Goal: Task Accomplishment & Management: Use online tool/utility

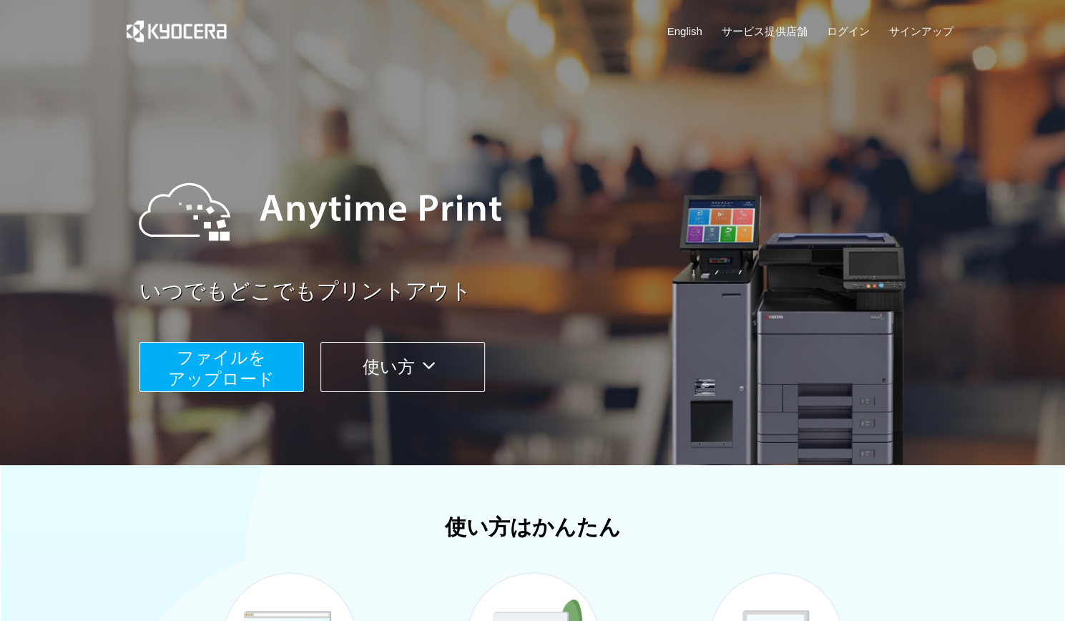
click at [258, 372] on span "ファイルを ​​アップロード" at bounding box center [221, 367] width 107 height 41
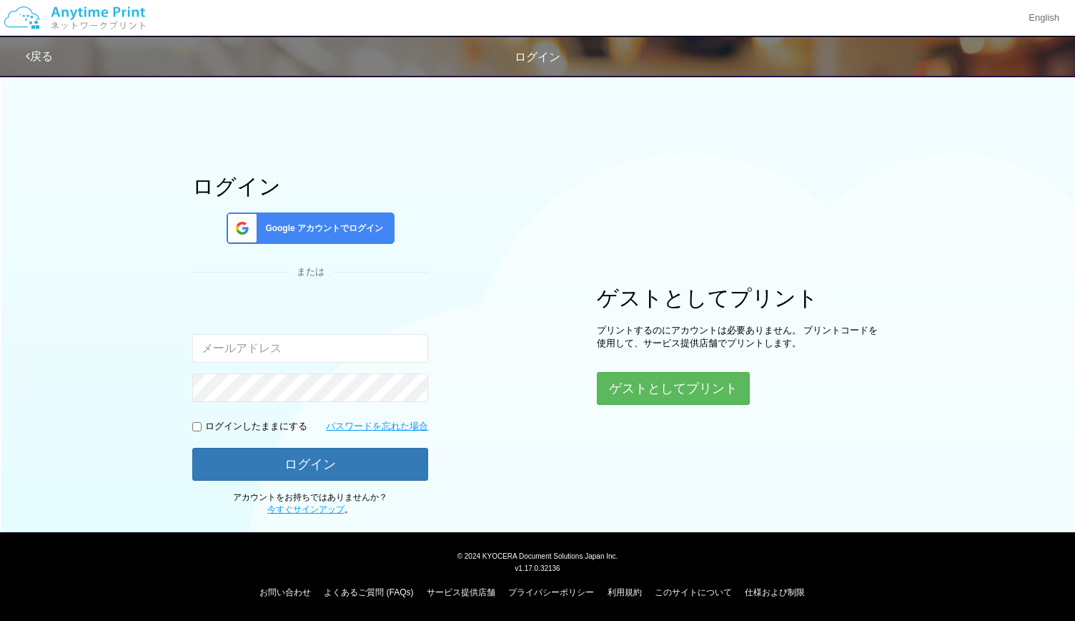
click at [317, 228] on span "Google アカウントでログイン" at bounding box center [322, 228] width 124 height 12
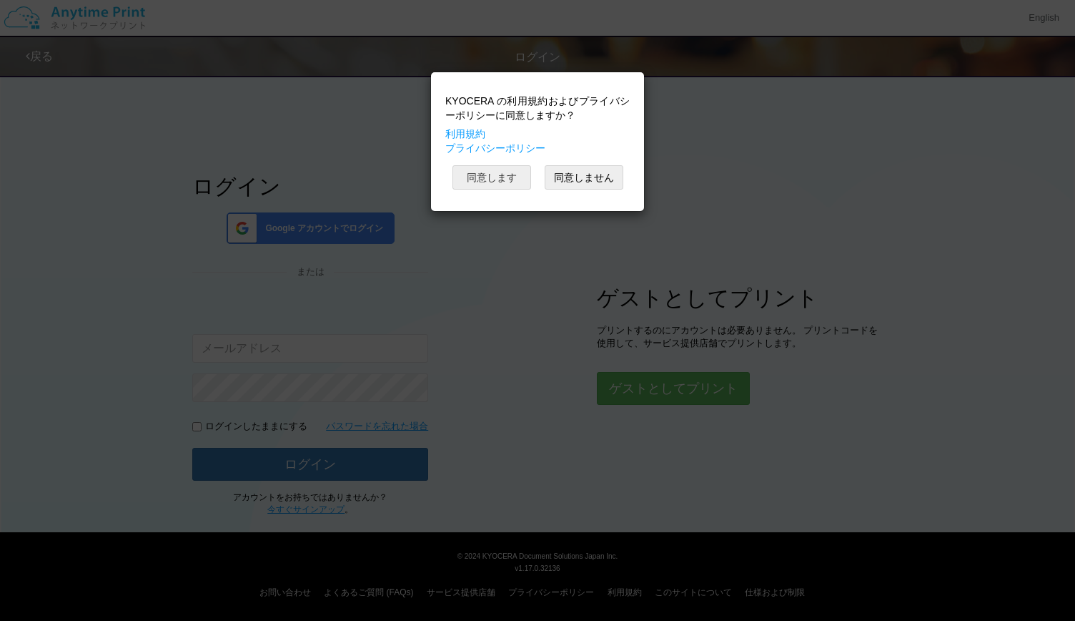
click at [521, 174] on button "同意します" at bounding box center [492, 177] width 79 height 24
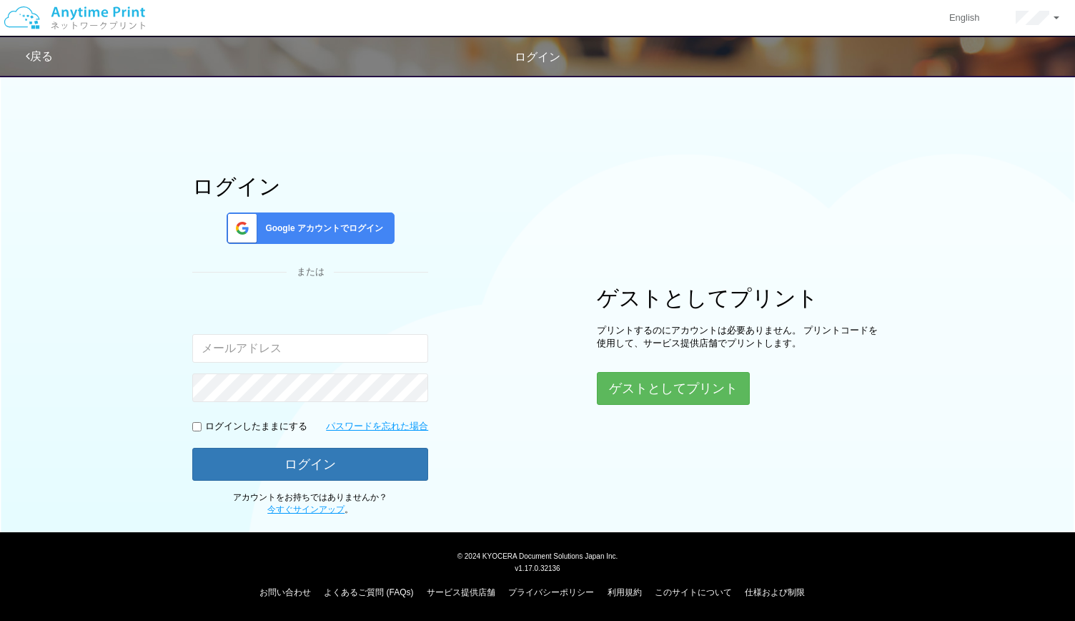
click at [374, 227] on span "Google アカウントでログイン" at bounding box center [322, 228] width 124 height 12
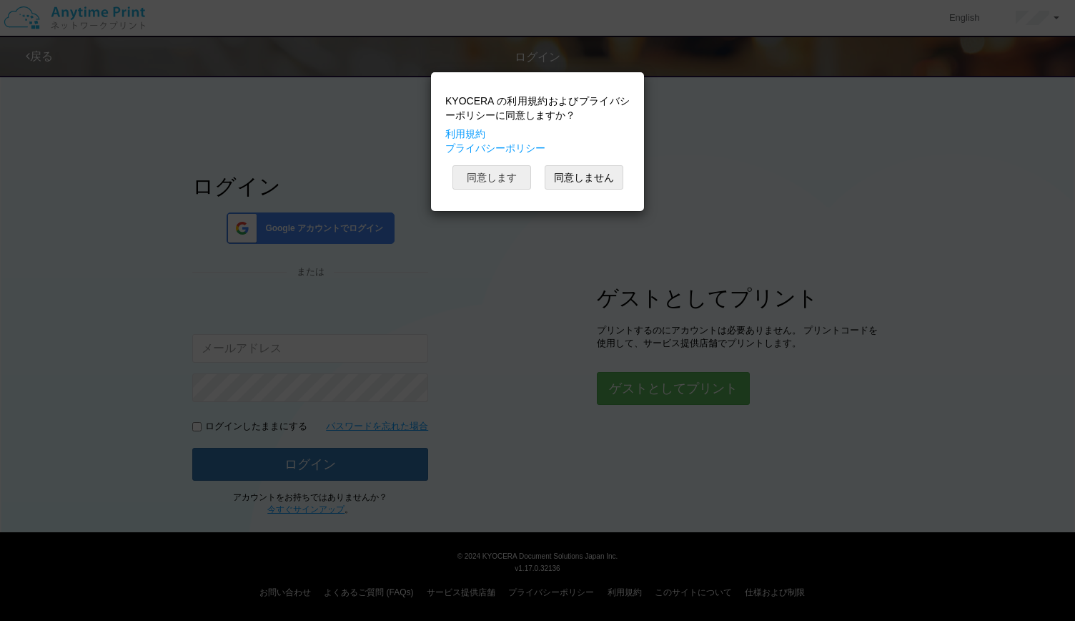
click at [487, 174] on button "同意します" at bounding box center [492, 177] width 79 height 24
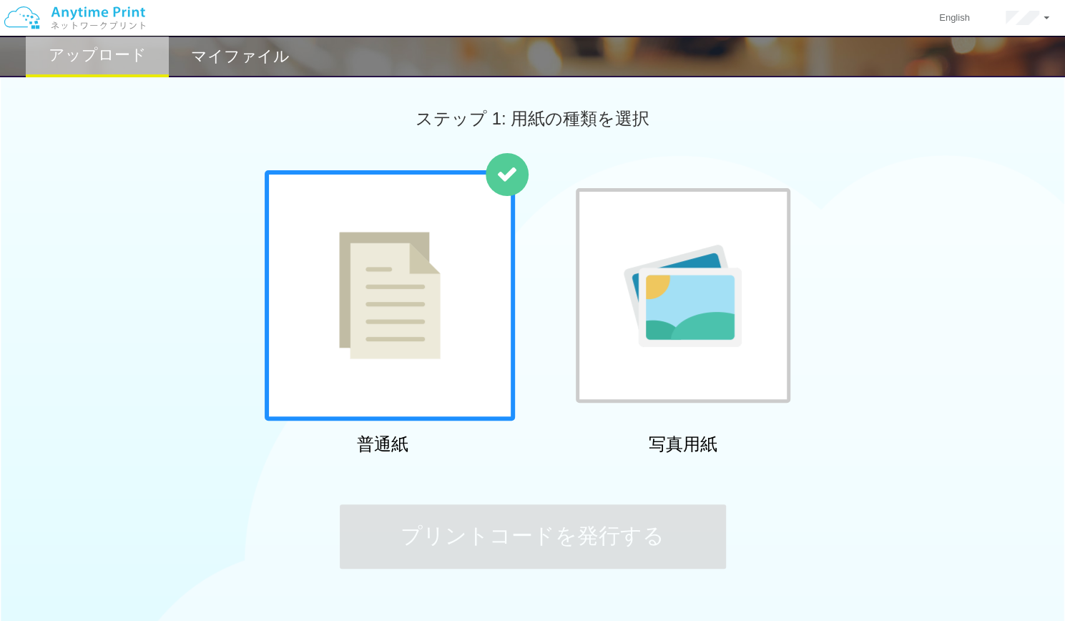
click at [169, 286] on div "普通紙 写真用紙" at bounding box center [532, 315] width 1065 height 290
click at [375, 295] on img at bounding box center [390, 295] width 102 height 127
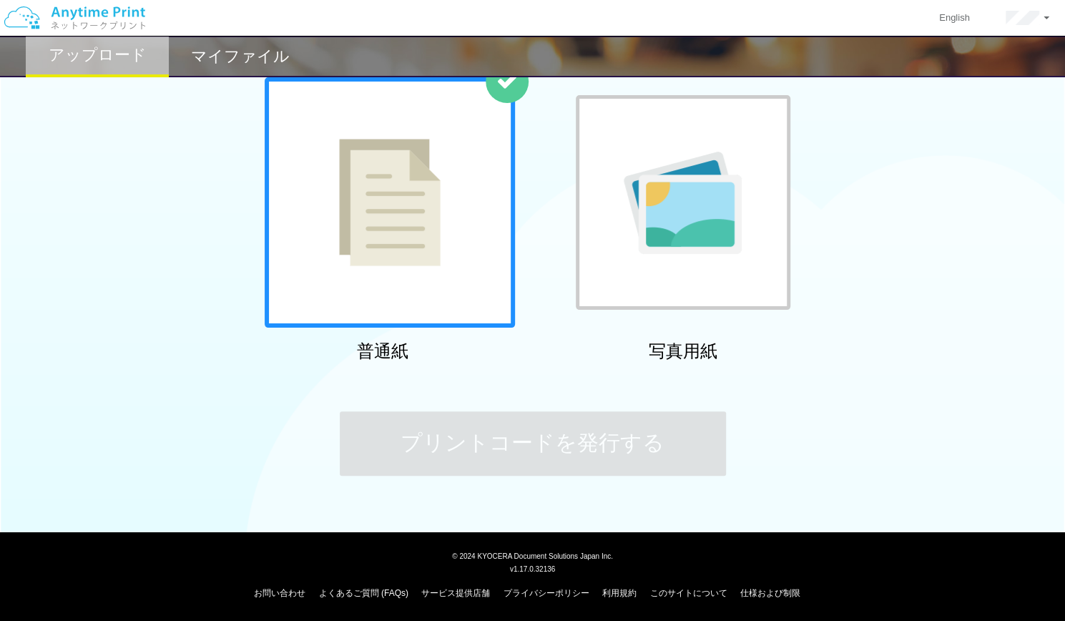
click at [641, 245] on img at bounding box center [682, 203] width 118 height 102
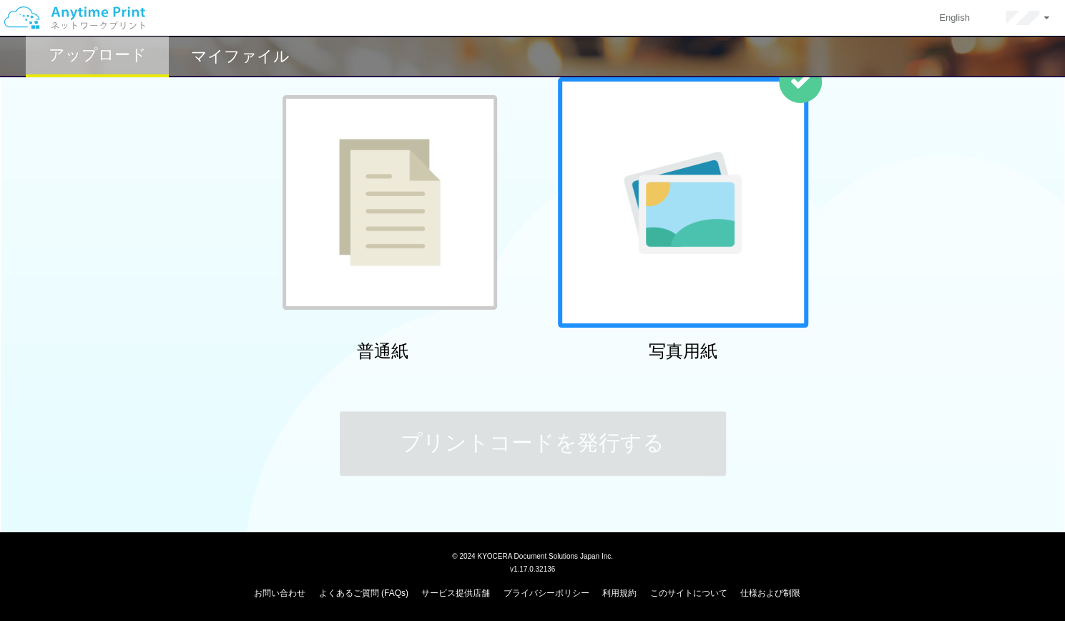
click at [456, 232] on div at bounding box center [389, 202] width 214 height 214
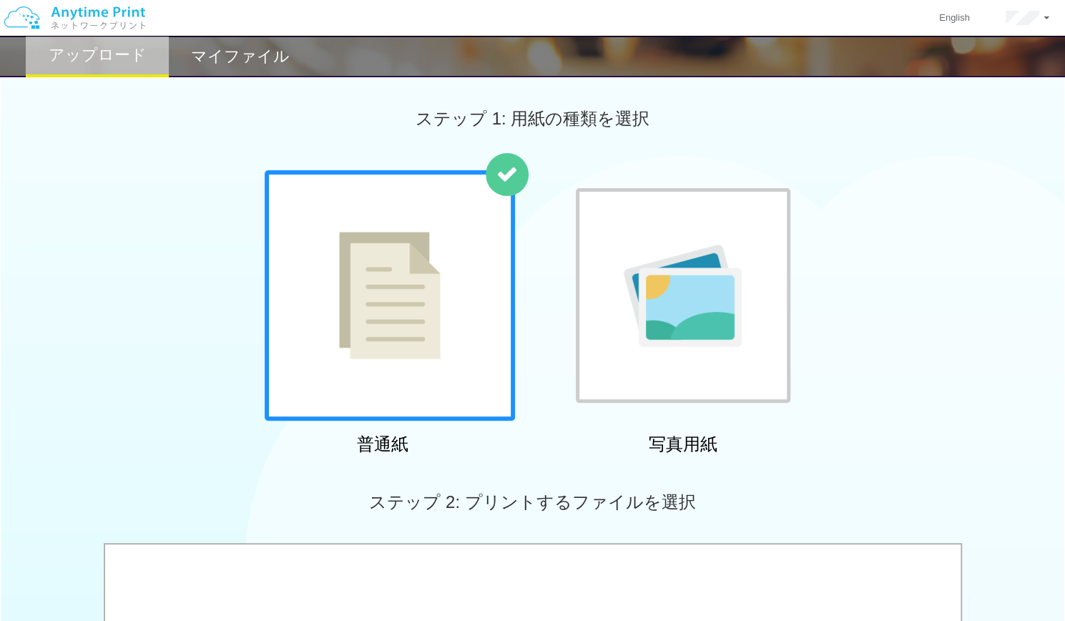
click at [365, 230] on div at bounding box center [390, 295] width 250 height 250
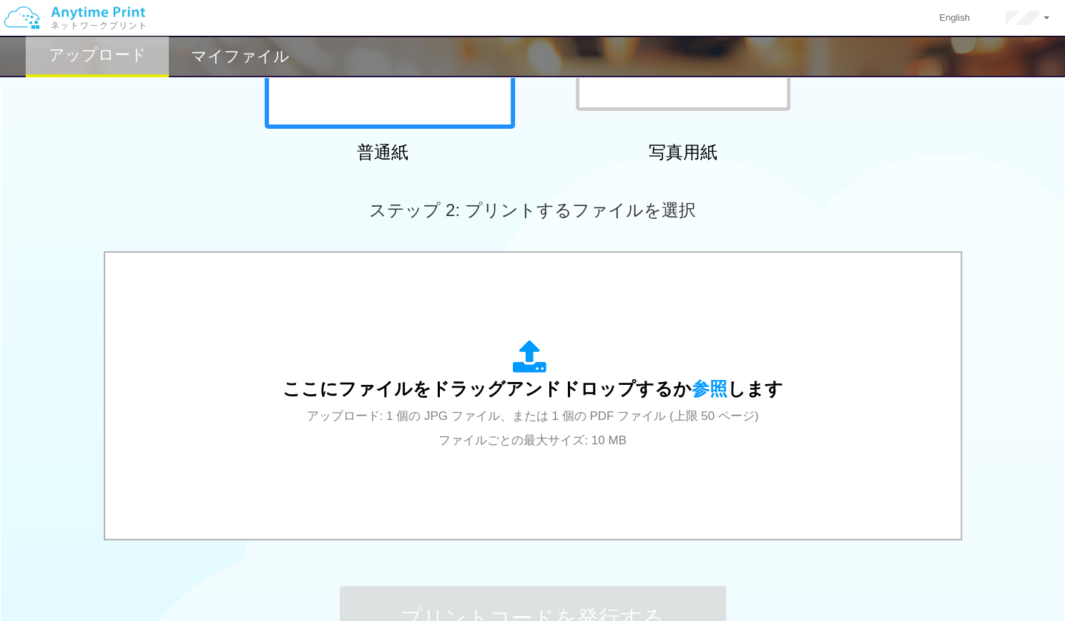
scroll to position [294, 0]
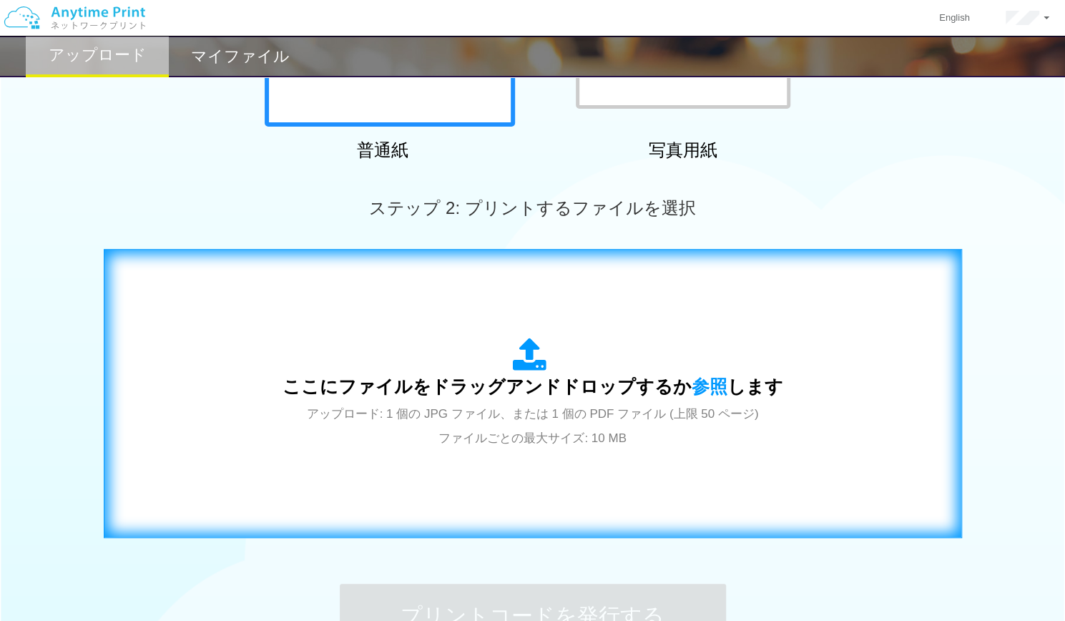
click at [565, 396] on span "ここにファイルをドラッグアンドドロップするか 参照 します" at bounding box center [532, 386] width 500 height 20
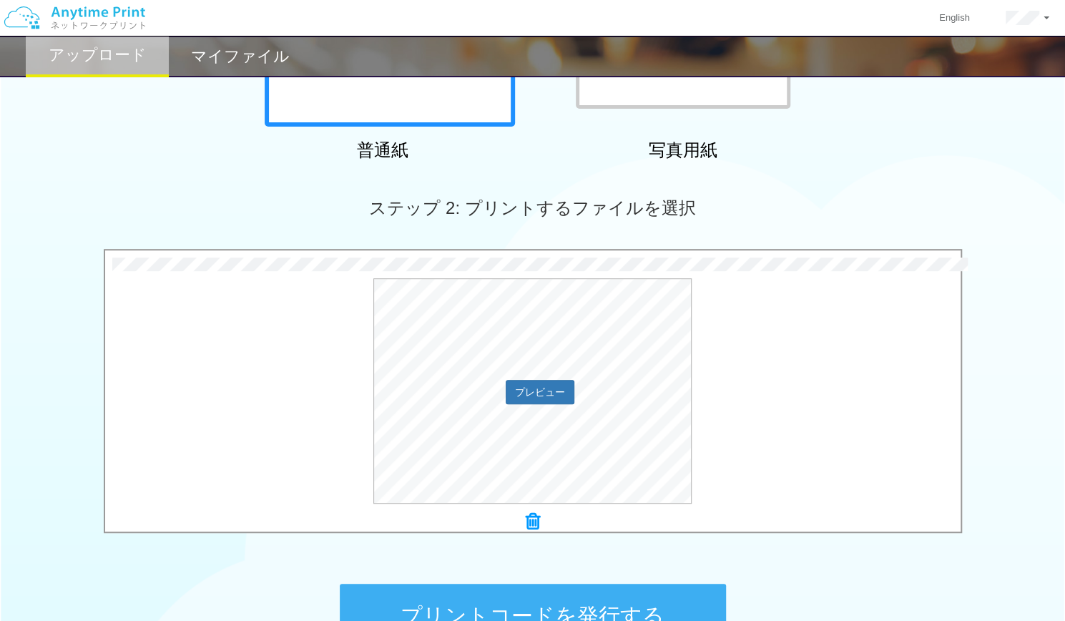
scroll to position [466, 0]
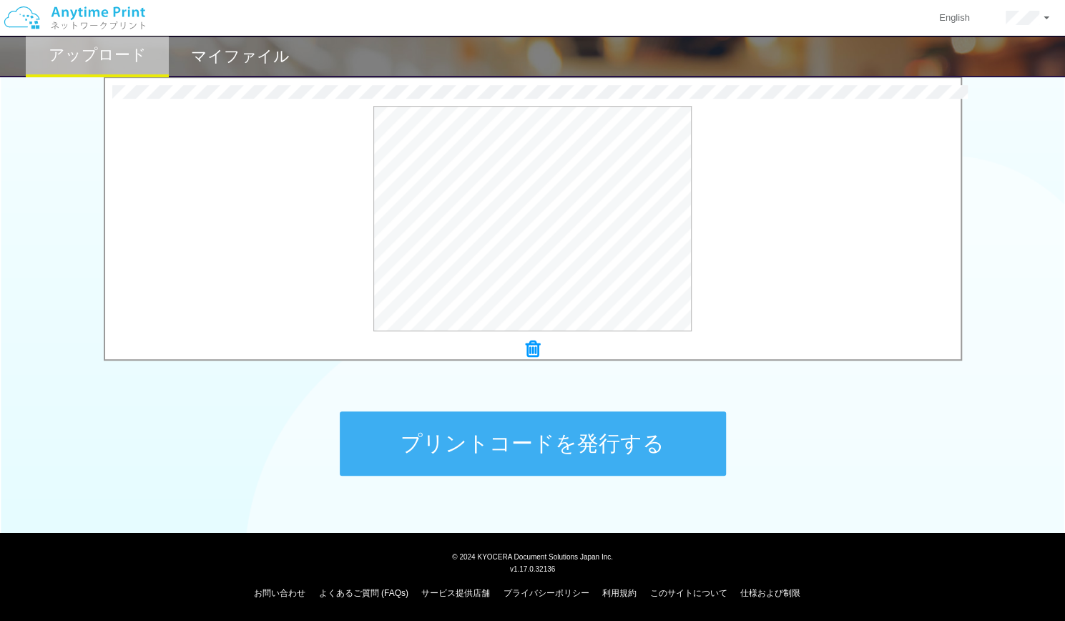
click at [532, 447] on button "プリントコードを発行する" at bounding box center [533, 443] width 386 height 64
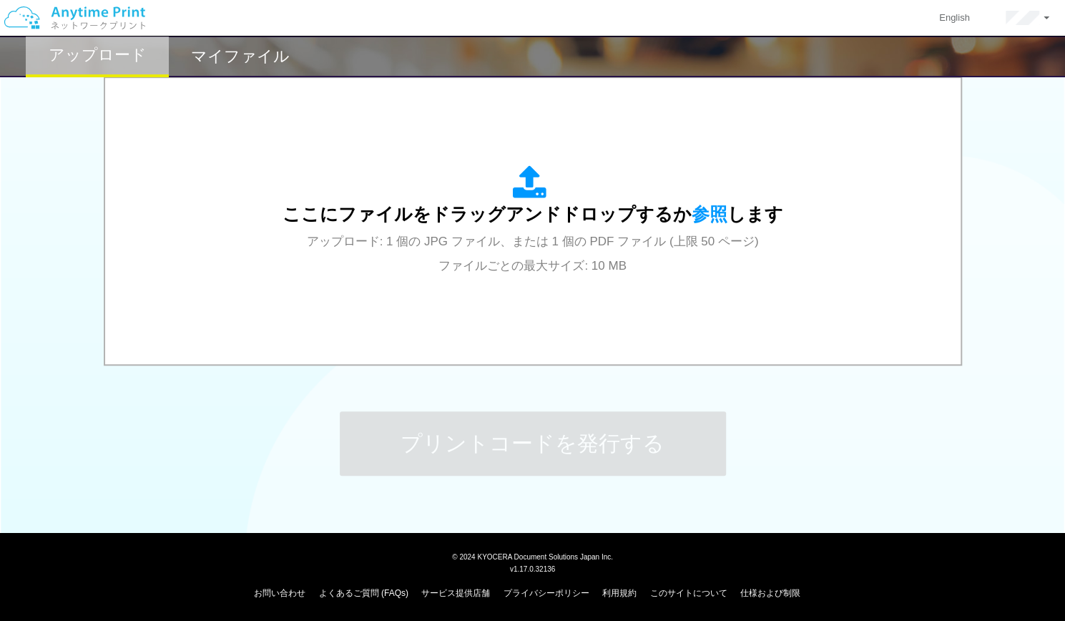
scroll to position [0, 0]
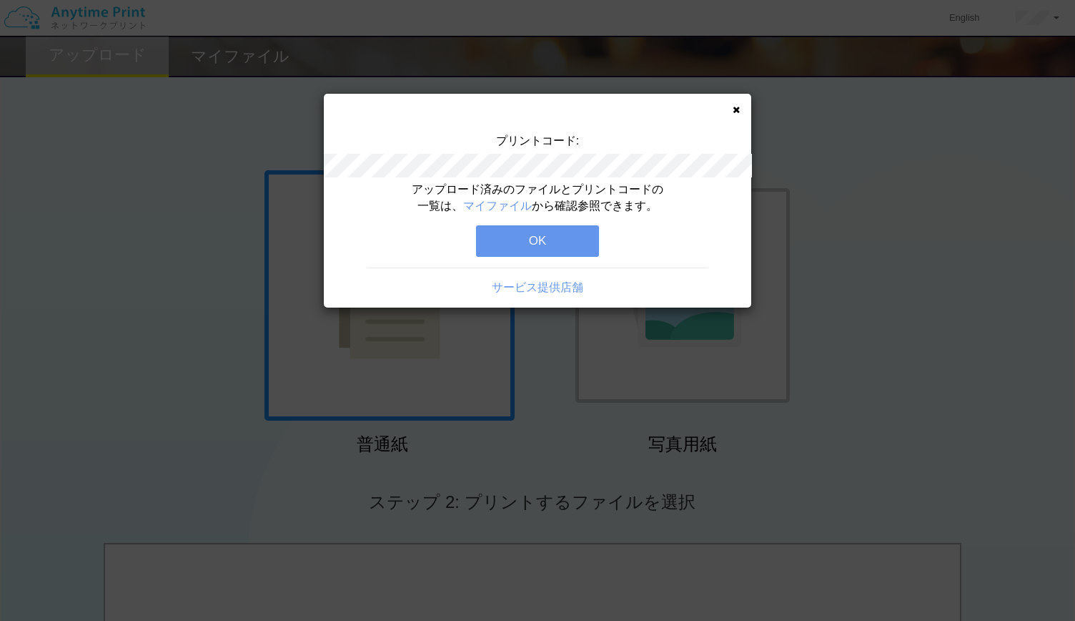
click at [734, 109] on icon at bounding box center [736, 109] width 7 height 9
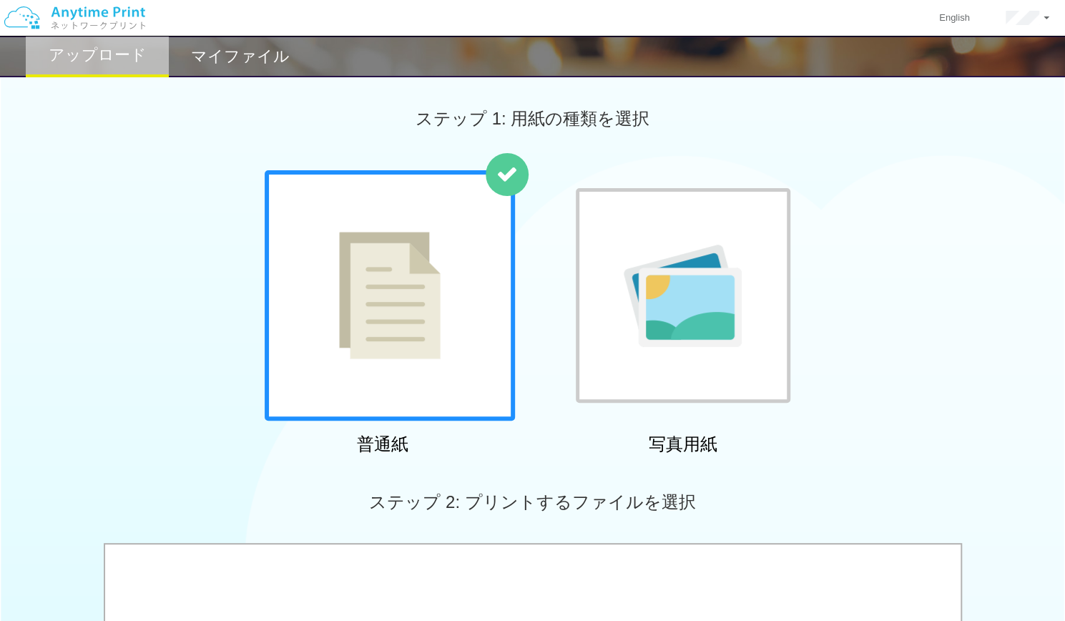
click at [408, 344] on img at bounding box center [390, 295] width 102 height 127
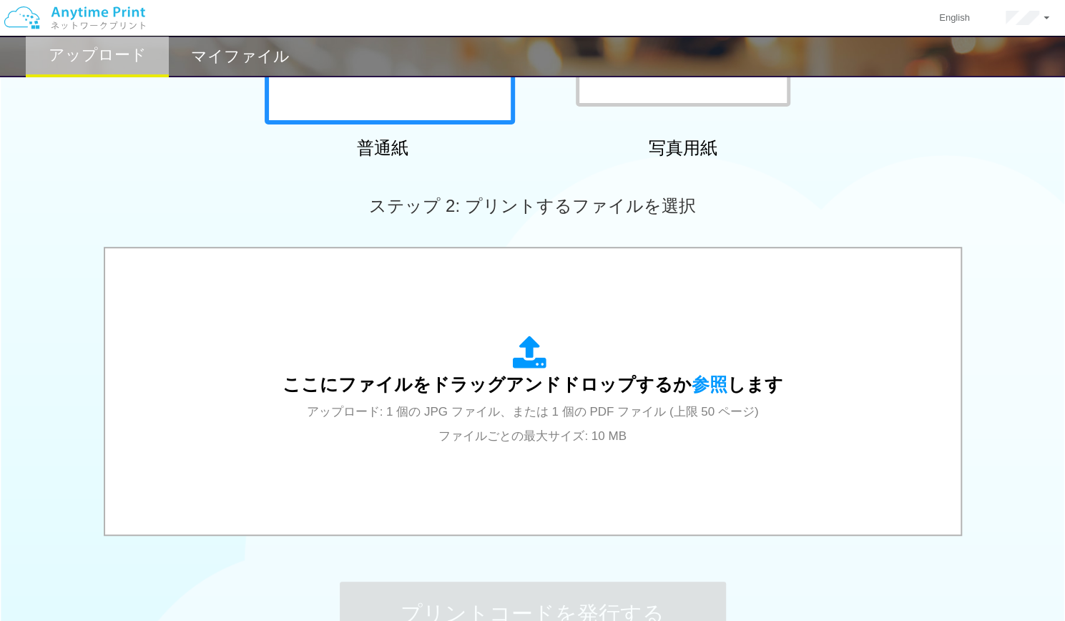
scroll to position [301, 0]
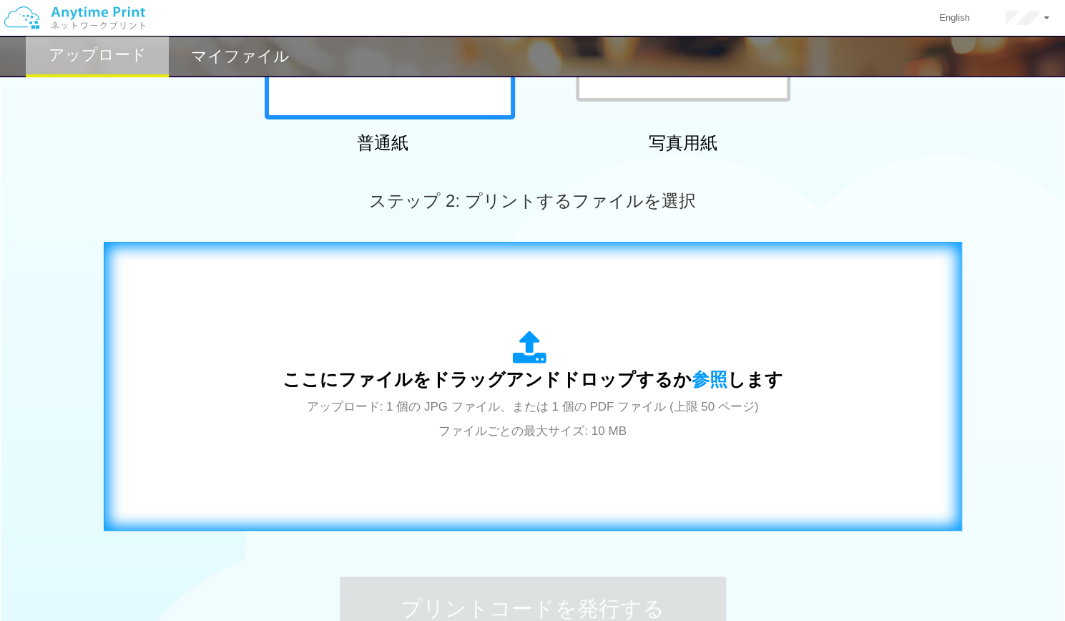
click at [680, 386] on span "ここにファイルをドラッグアンドドロップするか 参照 します" at bounding box center [532, 379] width 500 height 20
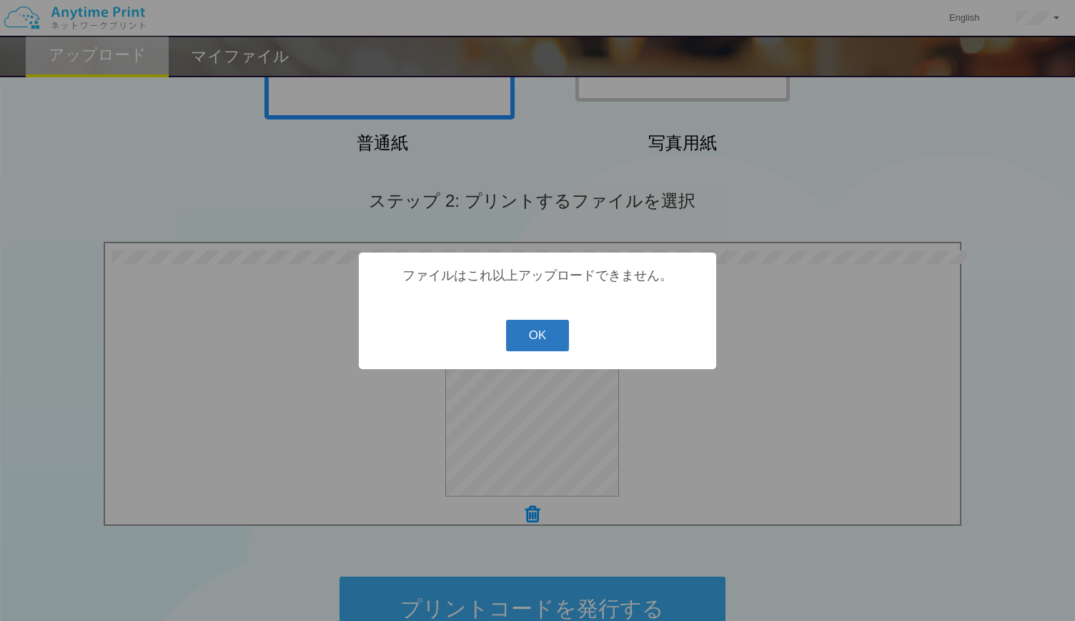
click at [540, 332] on button "OK" at bounding box center [538, 335] width 64 height 31
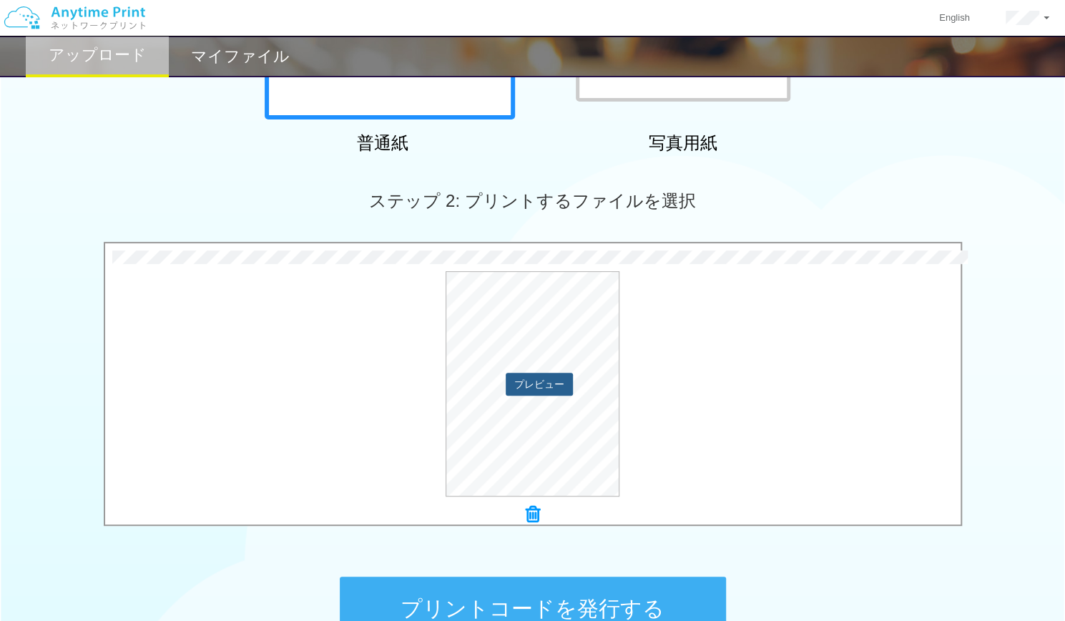
click at [543, 378] on button "プレビュー" at bounding box center [538, 383] width 67 height 23
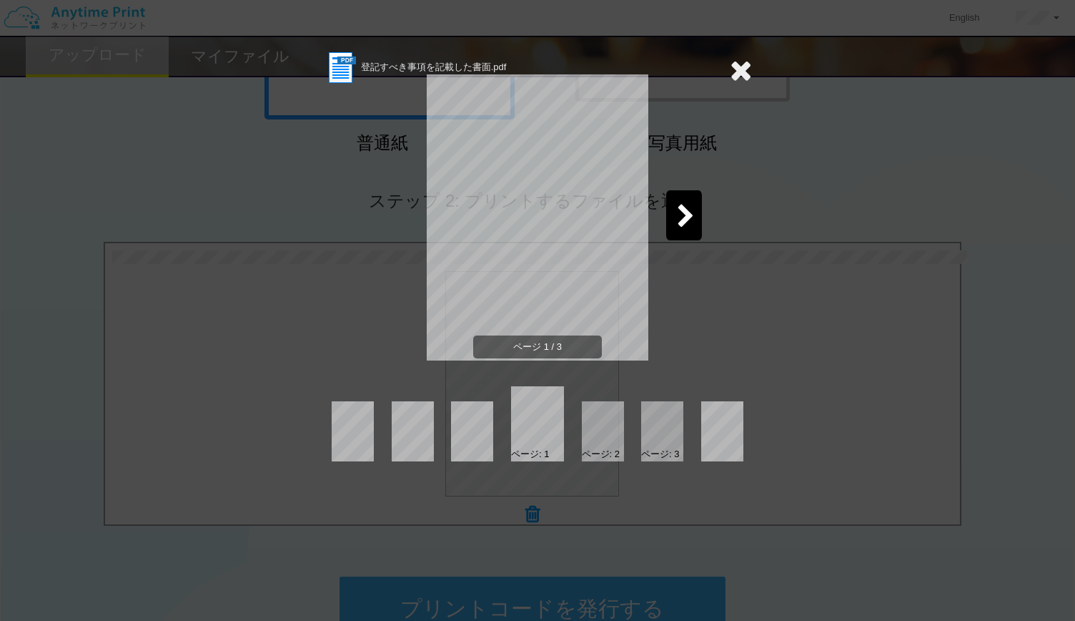
click at [676, 224] on div at bounding box center [684, 215] width 36 height 50
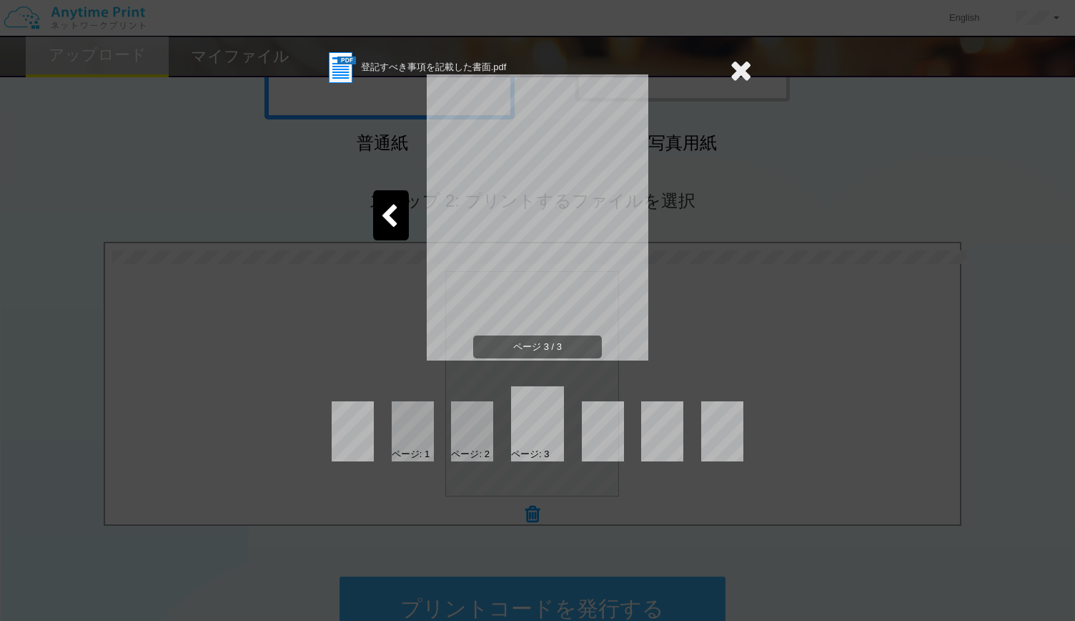
click at [676, 224] on div "ページ 3 / 3" at bounding box center [537, 229] width 429 height 286
click at [741, 73] on icon at bounding box center [741, 70] width 22 height 29
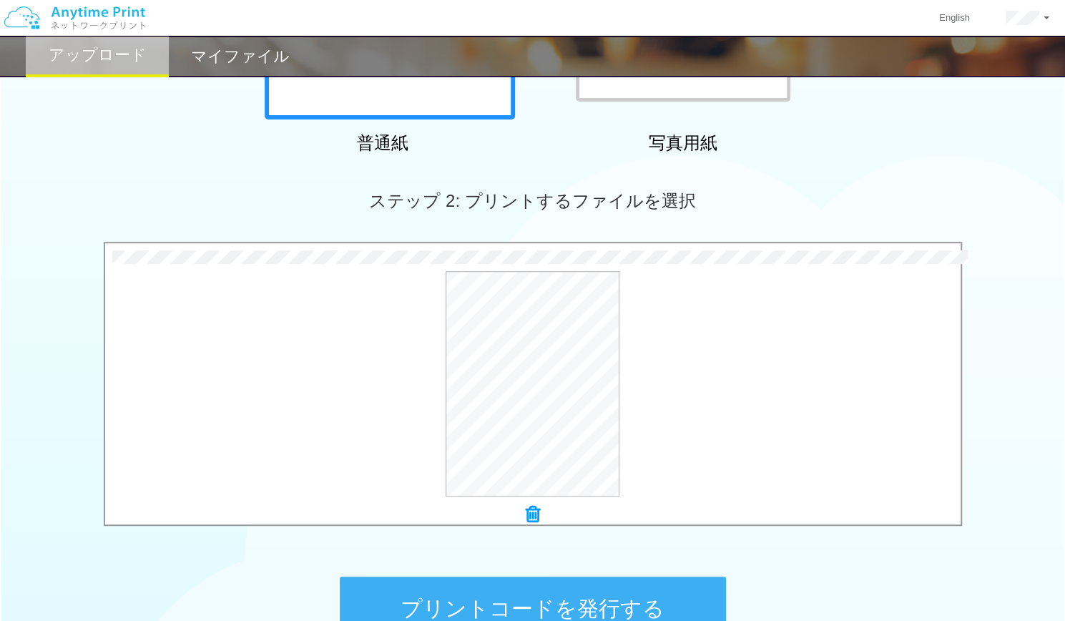
scroll to position [466, 0]
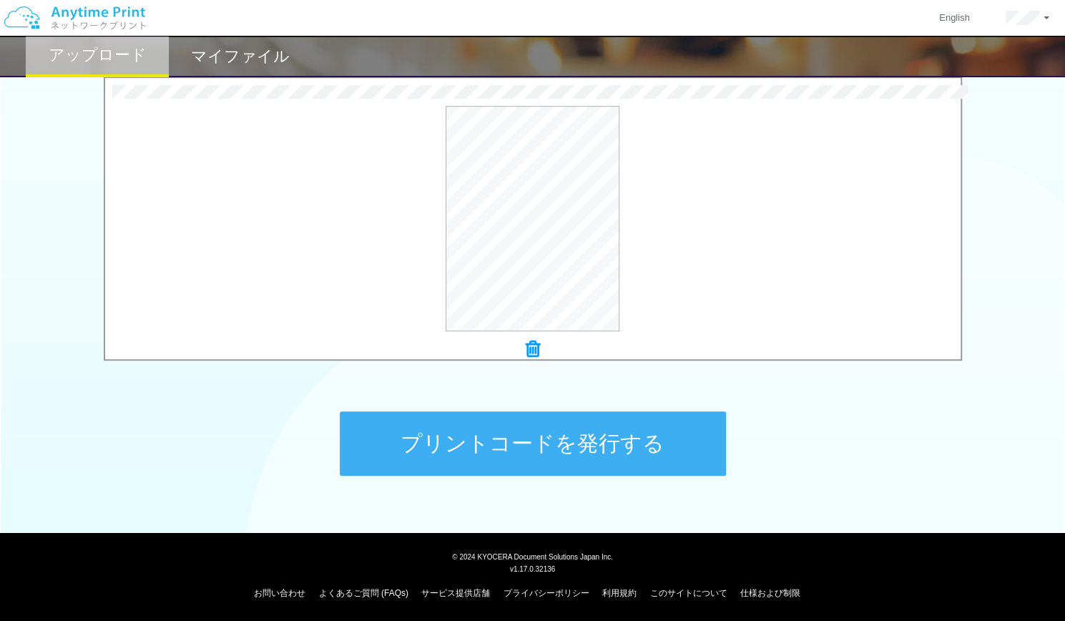
click at [561, 440] on button "プリントコードを発行する" at bounding box center [533, 443] width 386 height 64
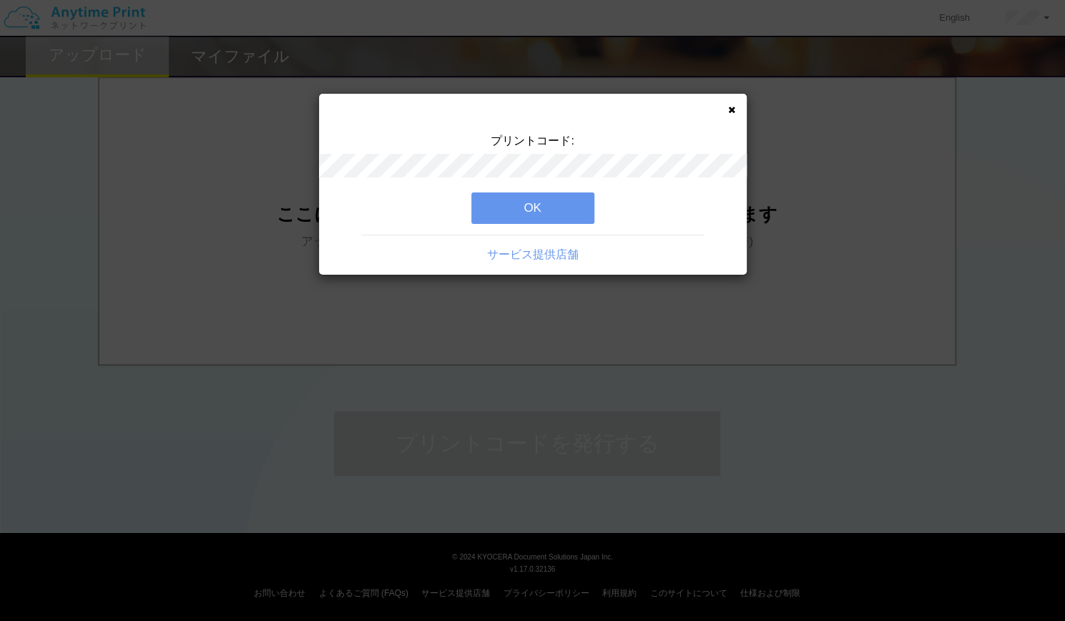
scroll to position [0, 0]
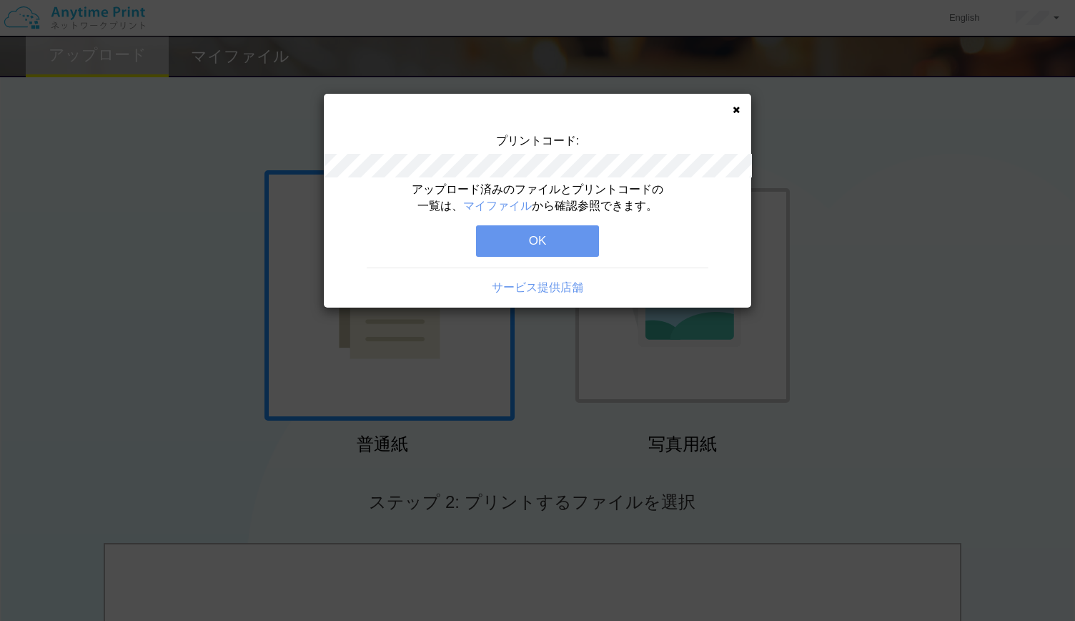
click at [541, 250] on button "OK" at bounding box center [537, 240] width 123 height 31
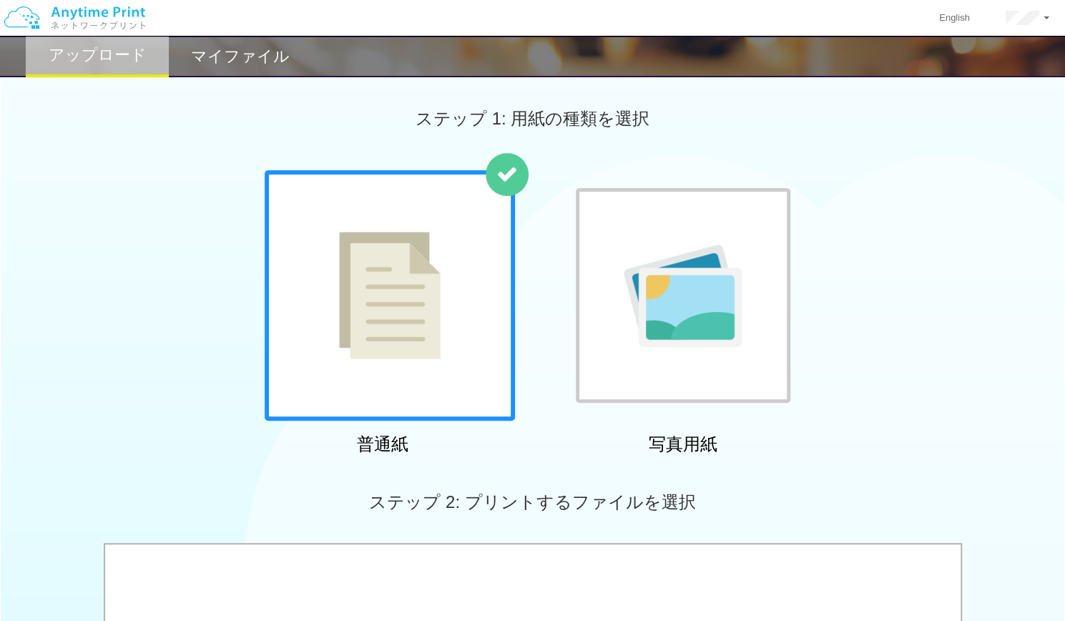
scroll to position [272, 0]
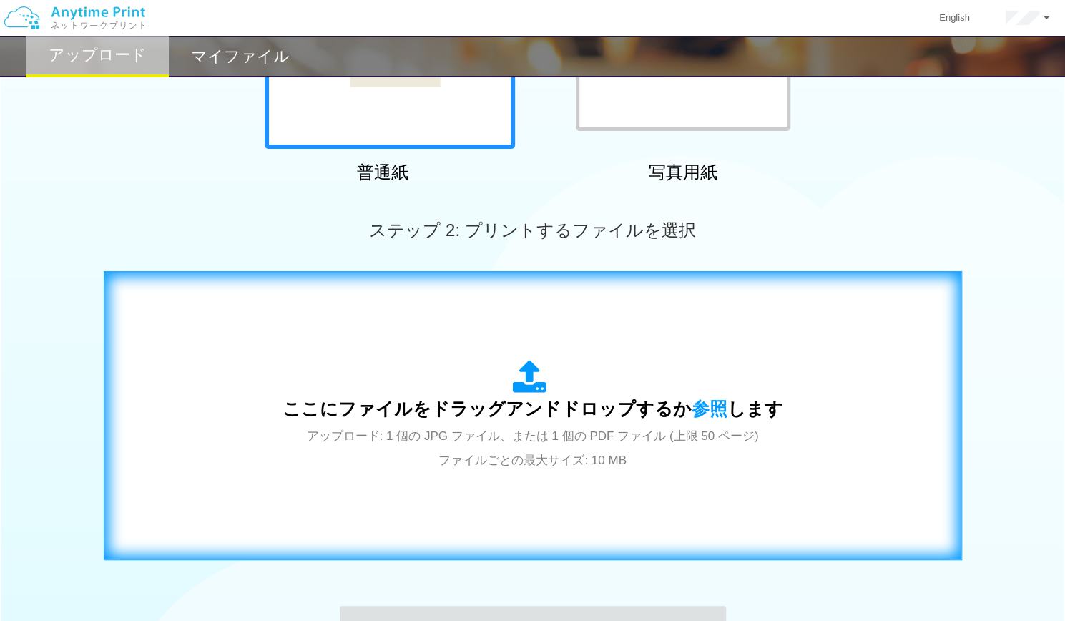
click at [719, 410] on span "ここにファイルをドラッグアンドドロップするか 参照 します" at bounding box center [532, 408] width 500 height 20
